Goal: Task Accomplishment & Management: Manage account settings

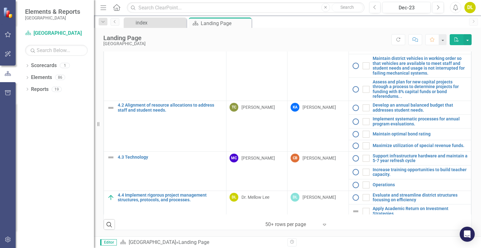
scroll to position [250, 0]
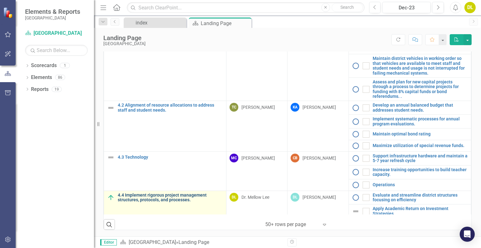
click at [148, 196] on link "4.4 Implement rigorous project management structures, protocols, and processes." at bounding box center [170, 198] width 105 height 10
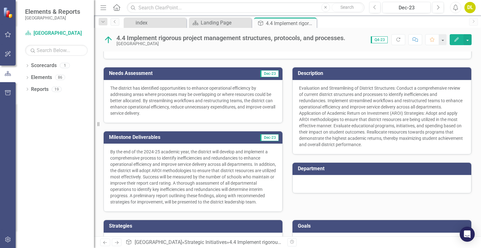
scroll to position [83, 0]
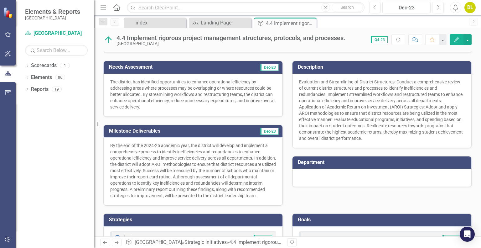
click at [226, 101] on p "The district has identified opportunities to enhance operational efficiency by …" at bounding box center [193, 94] width 166 height 31
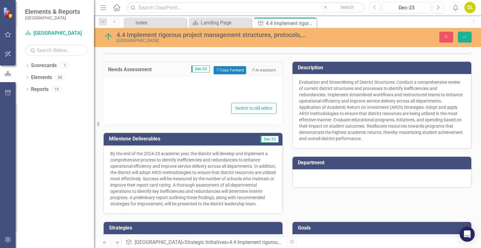
type textarea "<p>The district has identified opportunities to enhance operational efficiency …"
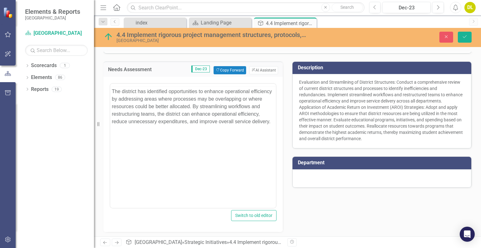
scroll to position [0, 0]
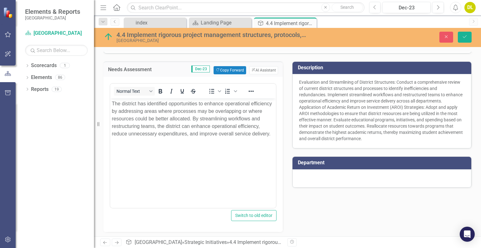
click at [324, 208] on div "Needs Assessment Dec-23 Copy Forward Copy Forward ClearPoint AI AI Assistant <p…" at bounding box center [288, 187] width 378 height 267
click at [288, 54] on div "Description Evaluation and Streamlining of District Structures: Conduct a compr…" at bounding box center [382, 101] width 189 height 95
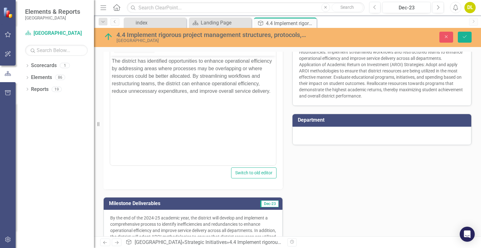
scroll to position [134, 0]
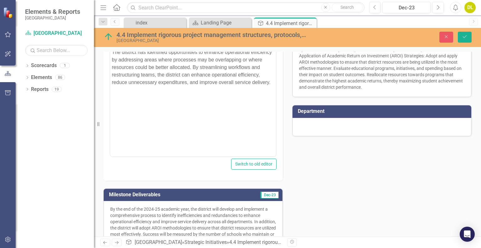
click at [291, 187] on div "Needs Assessment Dec-23 Copy Forward Copy Forward ClearPoint AI AI Assistant <p…" at bounding box center [288, 135] width 378 height 267
click at [357, 35] on div "Close Save" at bounding box center [400, 37] width 152 height 11
click at [228, 141] on html "The district has identified opportunities to enhance operational efficiency by …" at bounding box center [193, 94] width 166 height 94
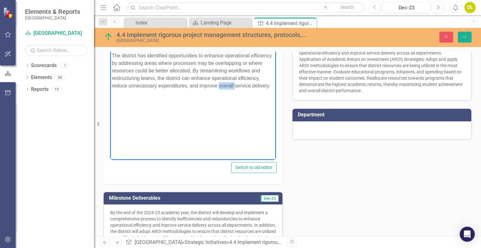
click at [228, 144] on html "The district has identified opportunities to enhance operational efficiency by …" at bounding box center [193, 97] width 166 height 94
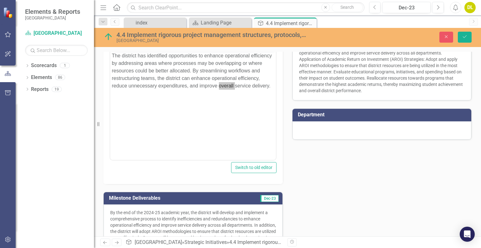
click at [293, 158] on div "Needs Assessment Dec-23 Copy Forward Copy Forward ClearPoint AI AI Assistant <p…" at bounding box center [288, 139] width 378 height 267
click at [234, 141] on body "The district has identified opportunities to enhance operational efficiency by …" at bounding box center [193, 97] width 166 height 94
click at [184, 171] on div "Switch to old editor" at bounding box center [193, 167] width 167 height 11
click at [313, 155] on div "Needs Assessment Dec-23 Copy Forward Copy Forward ClearPoint AI AI Assistant <p…" at bounding box center [288, 139] width 378 height 267
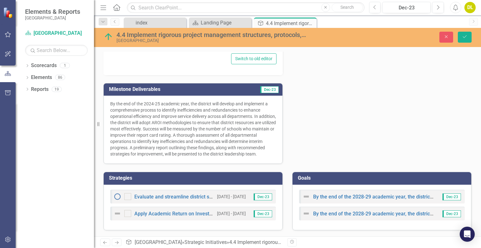
scroll to position [241, 0]
click at [448, 37] on icon "Close" at bounding box center [447, 36] width 6 height 4
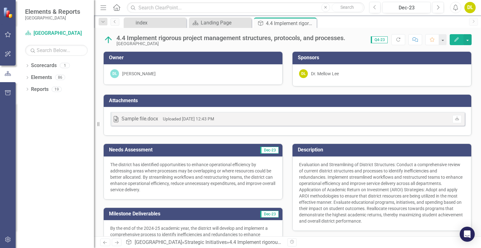
scroll to position [129, 0]
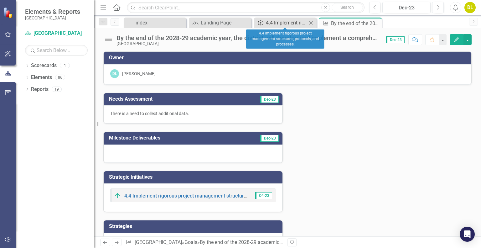
click at [282, 19] on div "4.4 Implement rigorous project management structures, protocols, and processes." at bounding box center [286, 23] width 41 height 8
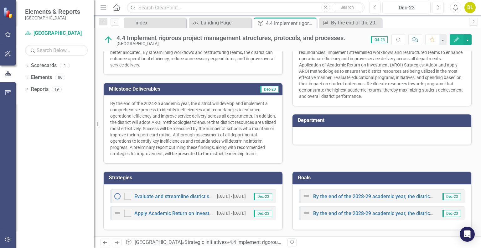
scroll to position [129, 0]
click at [369, 216] on link "By the end of the 2028-29 academic year, the district will adopt AROI methodolo…" at bounding box center [476, 213] width 327 height 6
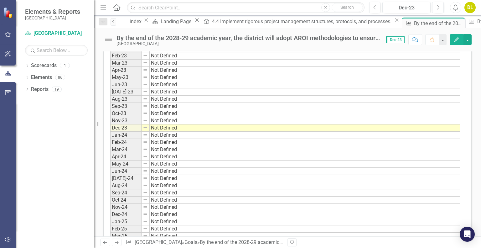
scroll to position [373, 0]
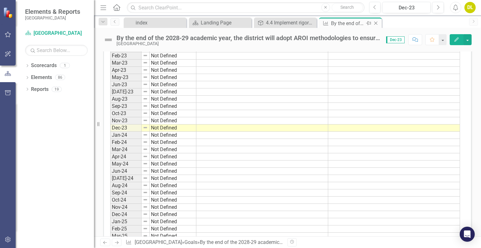
click at [376, 24] on icon "Close" at bounding box center [376, 23] width 6 height 5
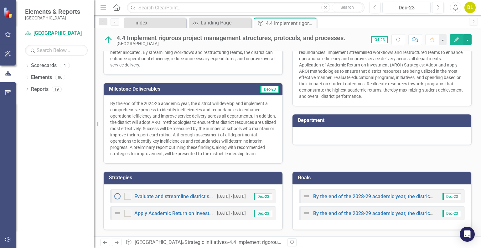
scroll to position [129, 0]
click at [145, 198] on link "Evaluate and streamline district structures focusing on efficiency" at bounding box center [207, 196] width 146 height 6
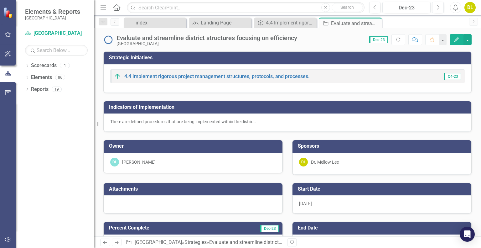
checkbox input "true"
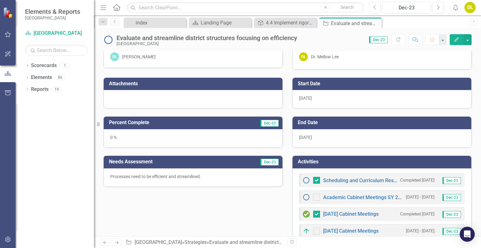
scroll to position [107, 0]
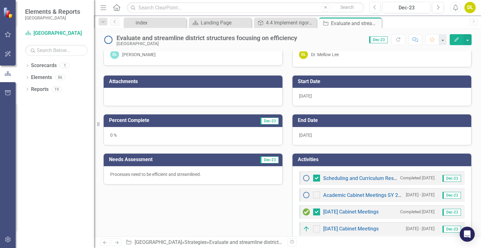
checkbox input "false"
checkbox input "true"
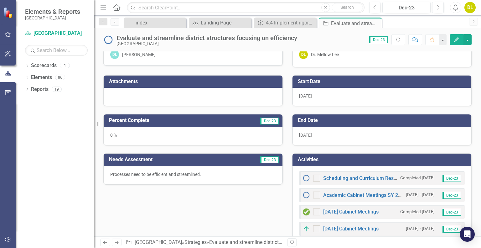
checkbox input "true"
checkbox input "false"
checkbox input "true"
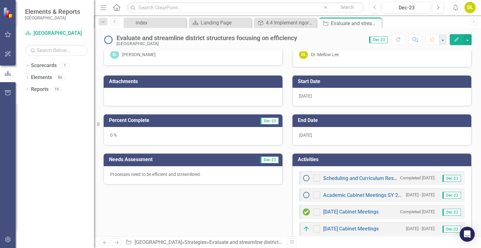
checkbox input "true"
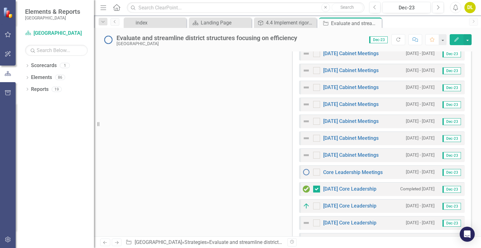
scroll to position [342, 0]
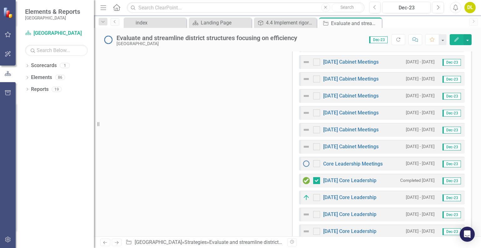
checkbox input "false"
checkbox input "true"
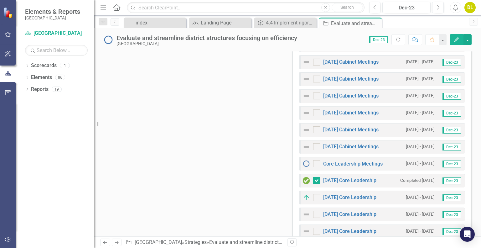
checkbox input "true"
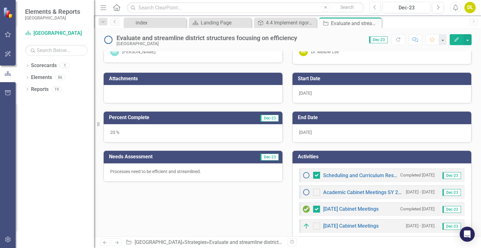
scroll to position [108, 0]
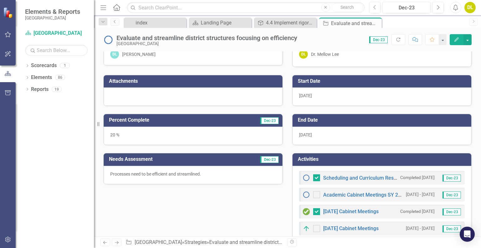
click at [268, 68] on div "Attachments" at bounding box center [193, 86] width 189 height 39
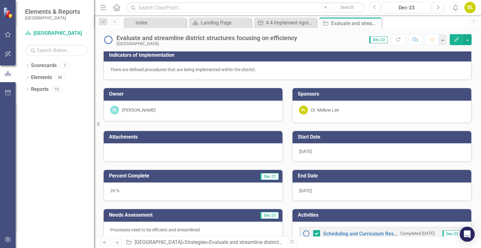
scroll to position [51, 0]
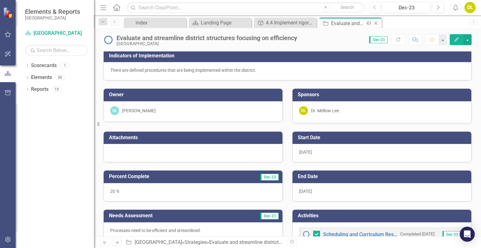
click at [376, 22] on icon at bounding box center [375, 23] width 3 height 3
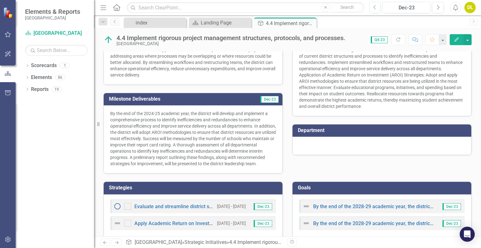
scroll to position [129, 0]
